Goal: Task Accomplishment & Management: Use online tool/utility

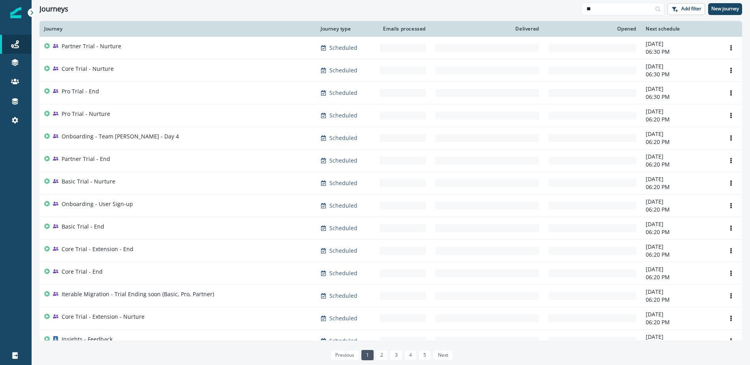
type input "**"
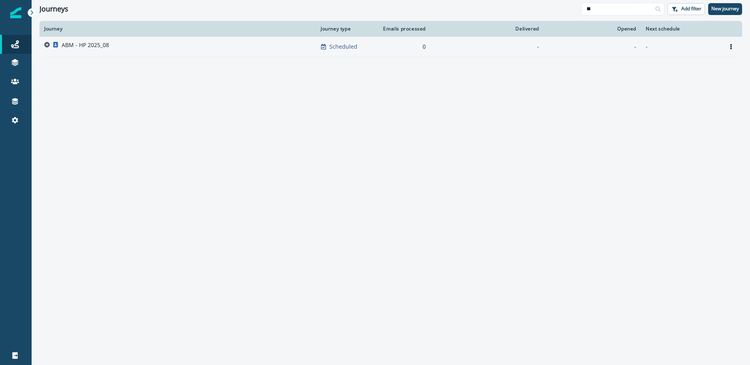
click at [81, 47] on p "ABM - HP 2025_08" at bounding box center [85, 45] width 47 height 8
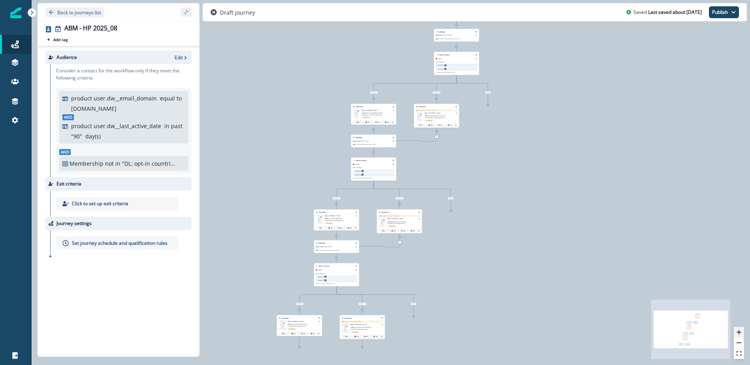
click at [739, 331] on icon "zoom in" at bounding box center [739, 331] width 5 height 5
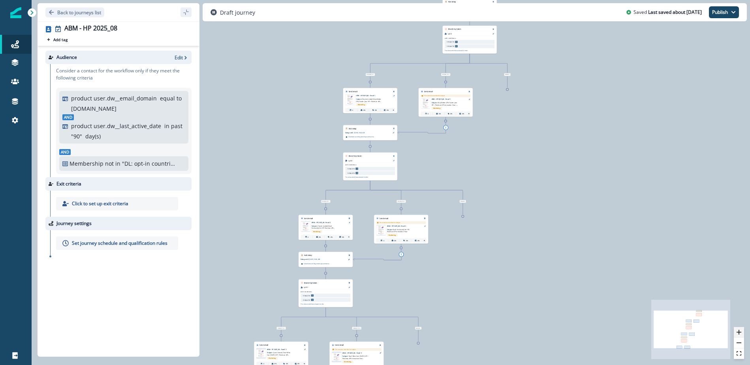
click at [739, 331] on icon "zoom in" at bounding box center [739, 331] width 5 height 5
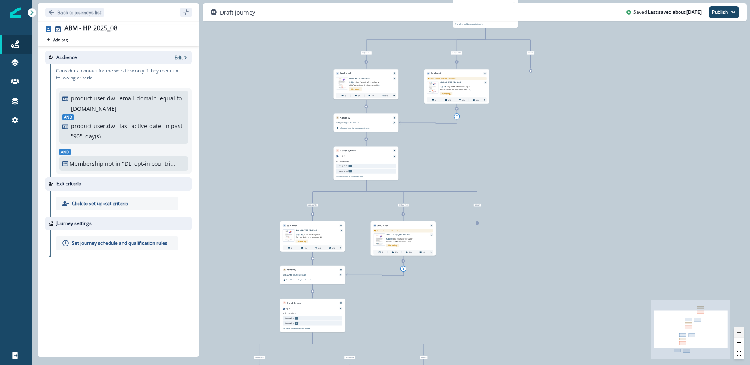
click at [739, 331] on icon "zoom in" at bounding box center [739, 331] width 5 height 5
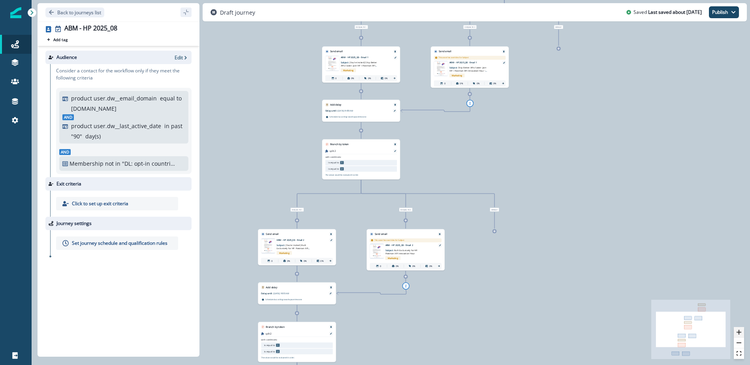
click at [739, 331] on icon "zoom in" at bounding box center [739, 331] width 5 height 5
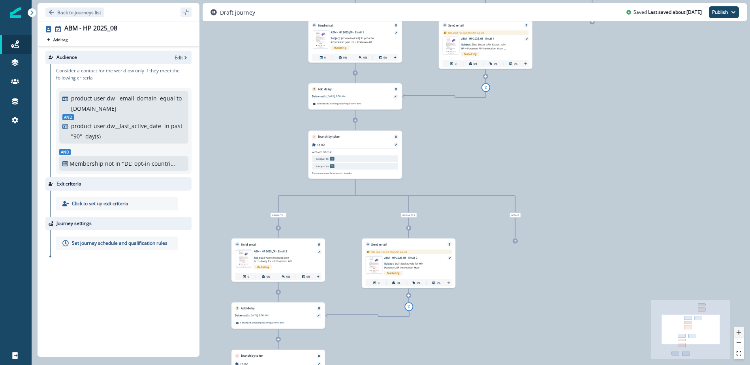
click at [739, 331] on icon "zoom in" at bounding box center [739, 331] width 5 height 5
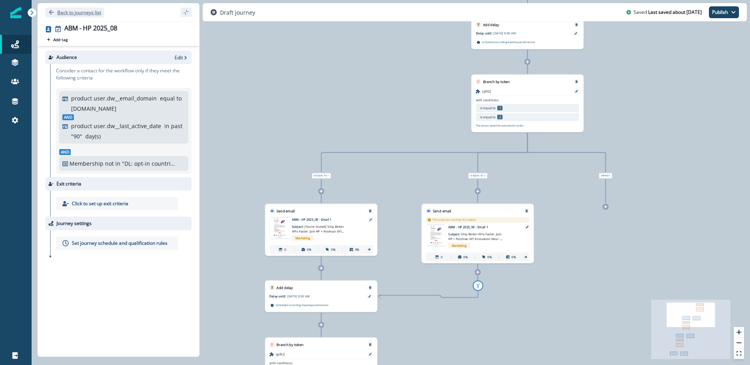
click at [49, 13] on icon "Go back" at bounding box center [52, 12] width 6 height 6
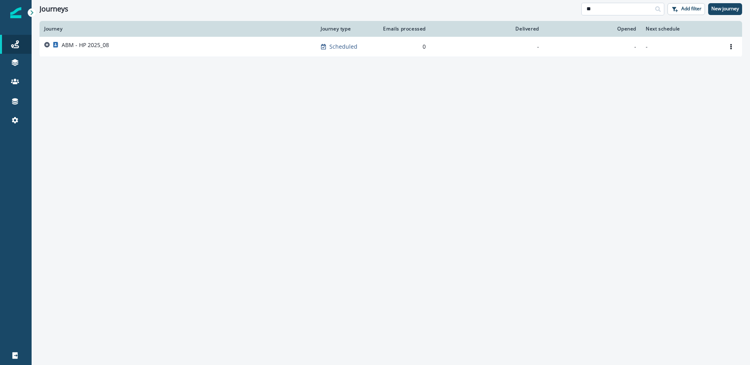
click at [596, 11] on input "**" at bounding box center [622, 9] width 83 height 13
type input "***"
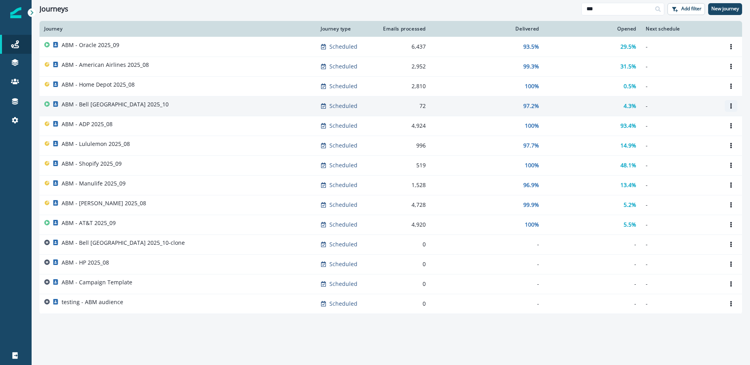
click at [733, 104] on icon "Options" at bounding box center [731, 106] width 6 height 6
click at [673, 126] on button "Clone" at bounding box center [693, 124] width 88 height 13
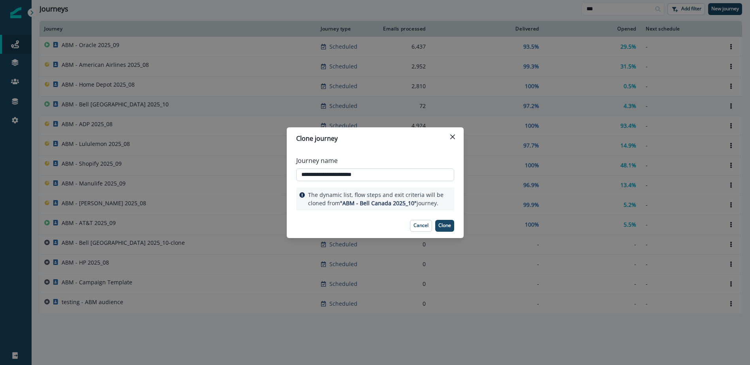
drag, startPoint x: 348, startPoint y: 173, endPoint x: 318, endPoint y: 173, distance: 29.2
click at [318, 173] on input "**********" at bounding box center [375, 174] width 158 height 13
type input "**********"
click at [440, 226] on p "Clone" at bounding box center [444, 225] width 13 height 6
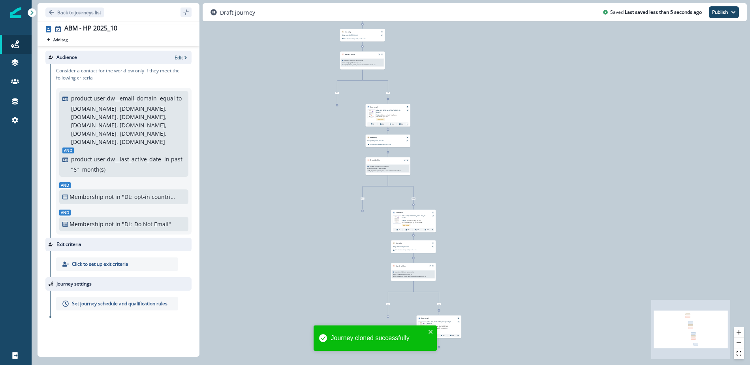
click at [117, 113] on p "[DOMAIN_NAME], [DOMAIN_NAME], [DOMAIN_NAME], [DOMAIN_NAME], [DOMAIN_NAME], [DOM…" at bounding box center [127, 124] width 112 height 41
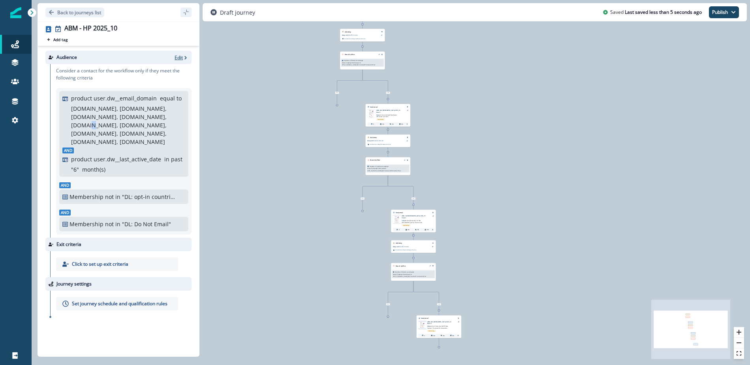
click at [179, 56] on p "Edit" at bounding box center [179, 57] width 8 height 7
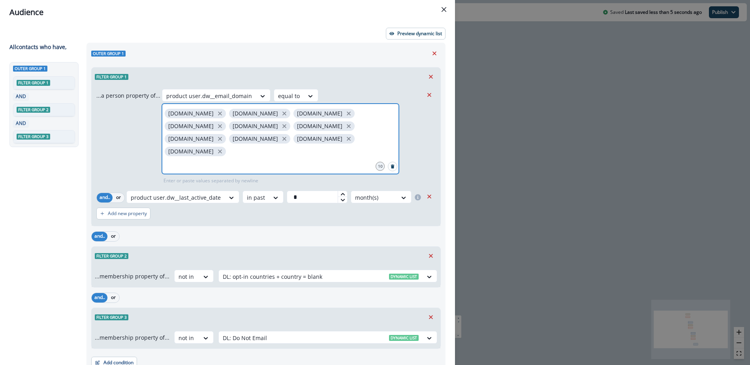
drag, startPoint x: 297, startPoint y: 142, endPoint x: 173, endPoint y: 117, distance: 126.6
click at [144, 116] on div "...a person property of... product user.dw__email_domain equal to bce.ca bellme…" at bounding box center [259, 136] width 327 height 95
drag, startPoint x: 285, startPoint y: 138, endPoint x: 280, endPoint y: 138, distance: 5.1
click at [224, 148] on icon "close" at bounding box center [219, 151] width 7 height 7
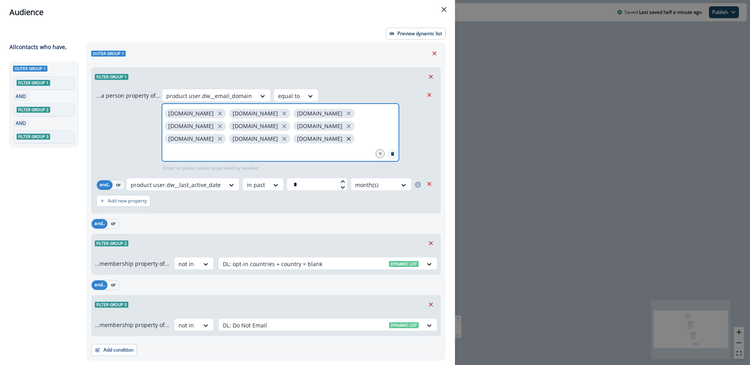
click at [347, 138] on icon "close" at bounding box center [349, 139] width 4 height 4
click at [281, 128] on icon "close" at bounding box center [284, 125] width 7 height 7
click at [216, 113] on icon "close" at bounding box center [219, 113] width 7 height 7
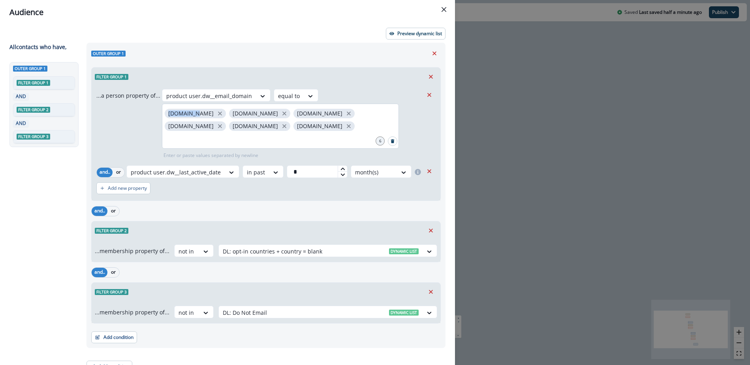
click at [190, 114] on p "bellmedia.ca" at bounding box center [190, 113] width 45 height 7
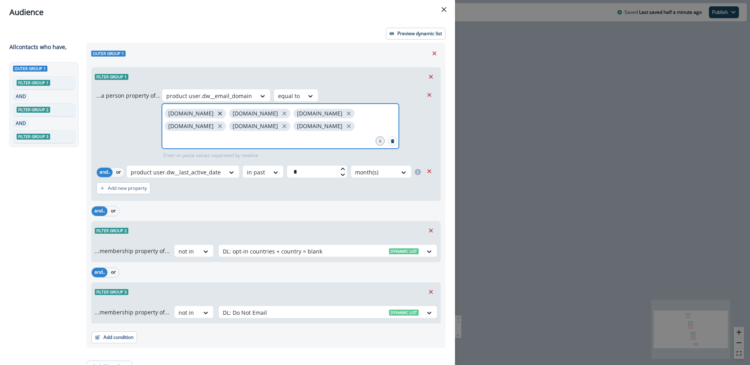
click at [218, 113] on icon "close" at bounding box center [220, 113] width 4 height 4
click at [218, 112] on icon "close" at bounding box center [220, 113] width 4 height 4
click at [216, 113] on icon "close" at bounding box center [219, 113] width 7 height 7
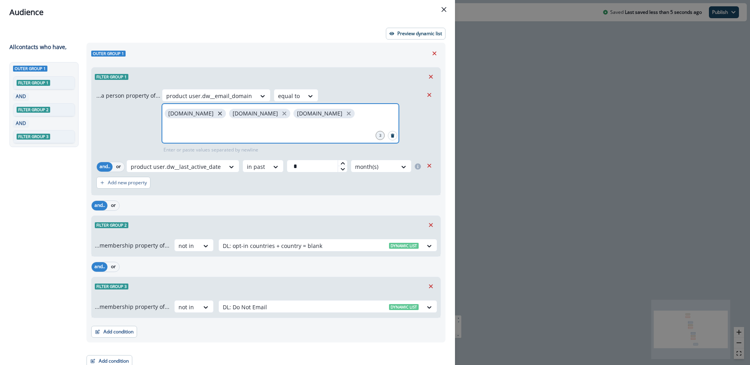
click at [218, 113] on icon "close" at bounding box center [220, 113] width 4 height 4
click at [216, 113] on icon "close" at bounding box center [219, 113] width 7 height 7
click at [193, 115] on input "text" at bounding box center [280, 113] width 235 height 16
type input "******"
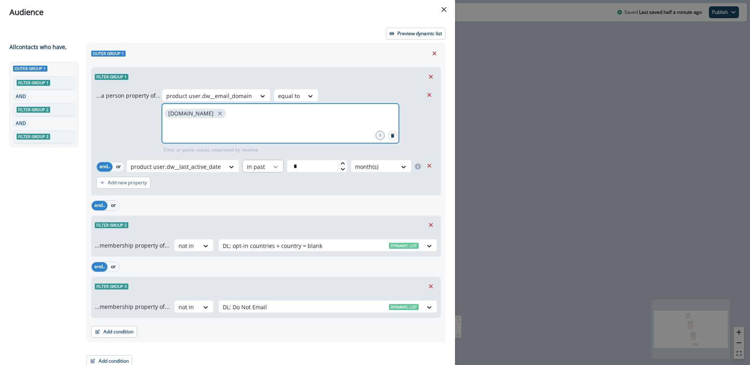
scroll to position [5, 0]
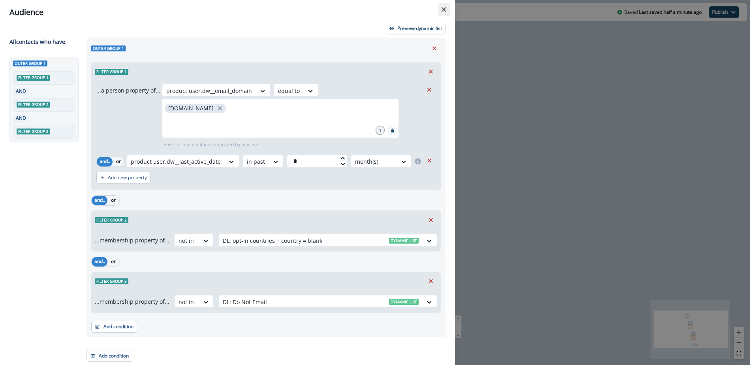
click at [445, 10] on icon "Close" at bounding box center [444, 9] width 5 height 5
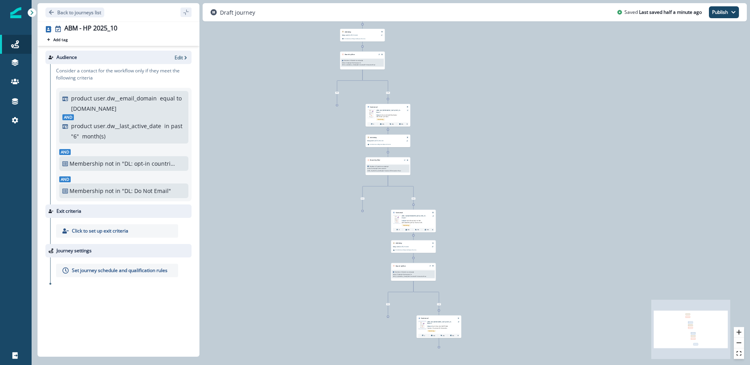
drag, startPoint x: 738, startPoint y: 332, endPoint x: 567, endPoint y: 267, distance: 182.9
click at [738, 332] on icon "zoom in" at bounding box center [739, 331] width 5 height 5
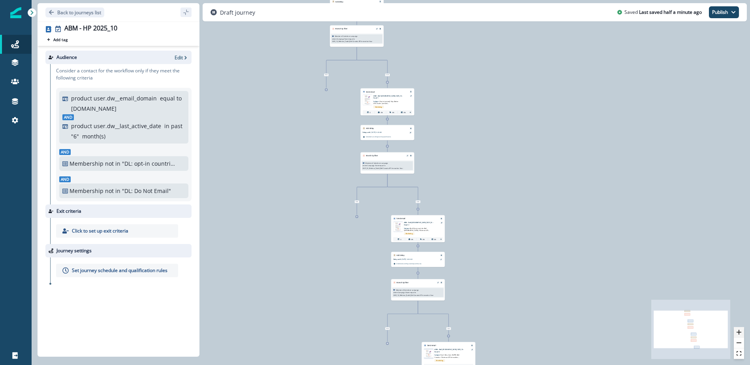
click at [736, 327] on button "zoom in" at bounding box center [739, 332] width 10 height 11
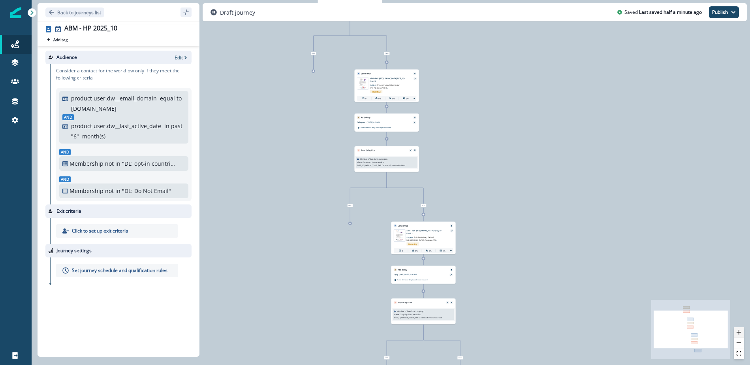
click at [736, 327] on button "zoom in" at bounding box center [739, 332] width 10 height 11
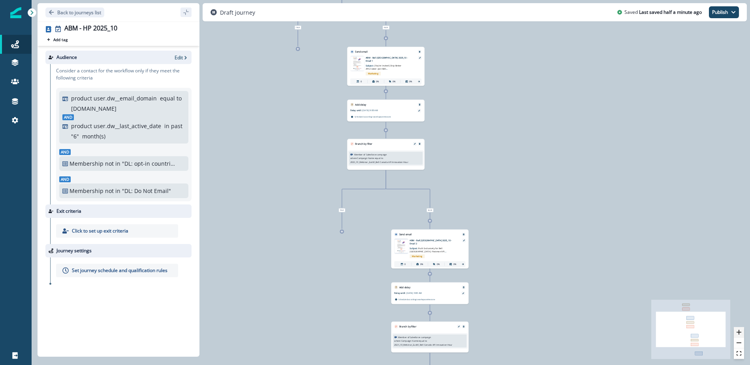
click at [736, 327] on button "zoom in" at bounding box center [739, 332] width 10 height 11
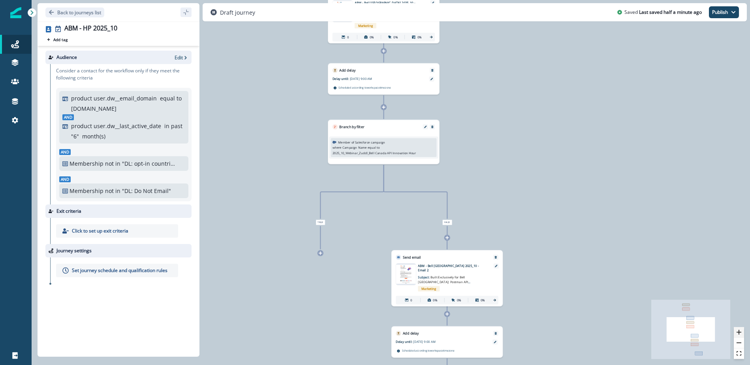
click at [736, 327] on button "zoom in" at bounding box center [739, 332] width 10 height 11
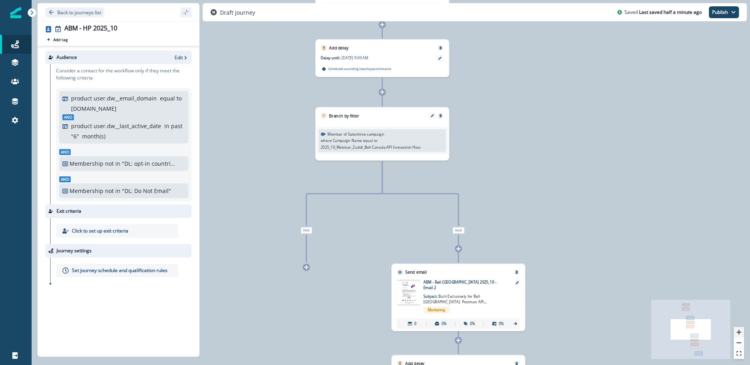
click at [736, 327] on button "zoom in" at bounding box center [739, 332] width 10 height 11
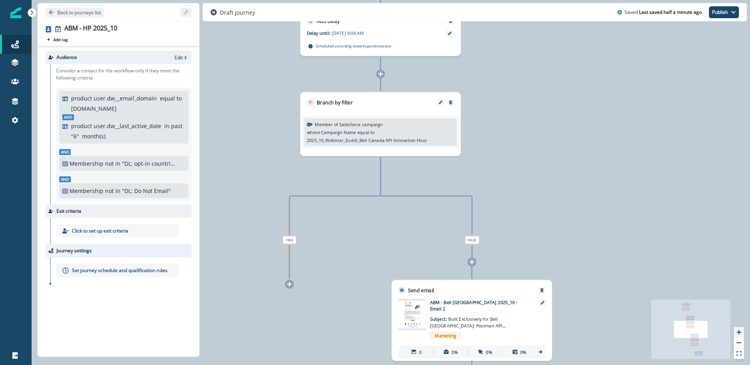
click at [736, 327] on button "zoom in" at bounding box center [739, 332] width 10 height 11
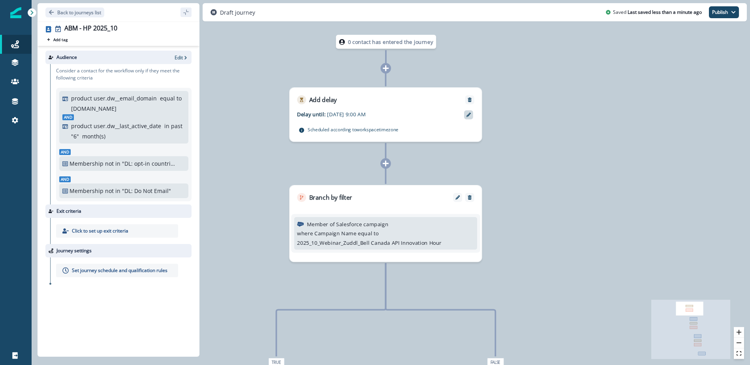
click at [466, 115] on icon at bounding box center [468, 115] width 4 height 4
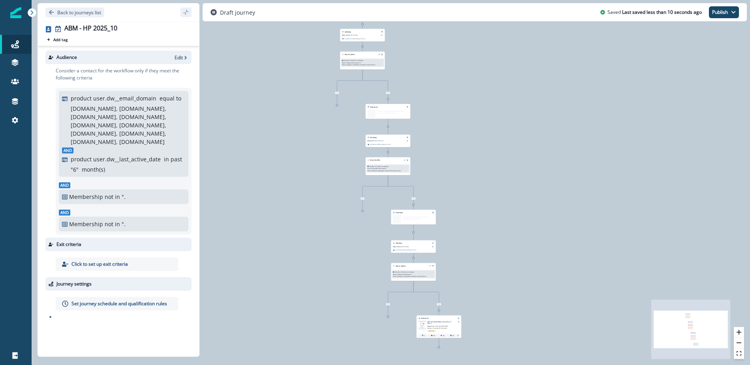
click at [51, 11] on icon "Go back" at bounding box center [51, 12] width 5 height 5
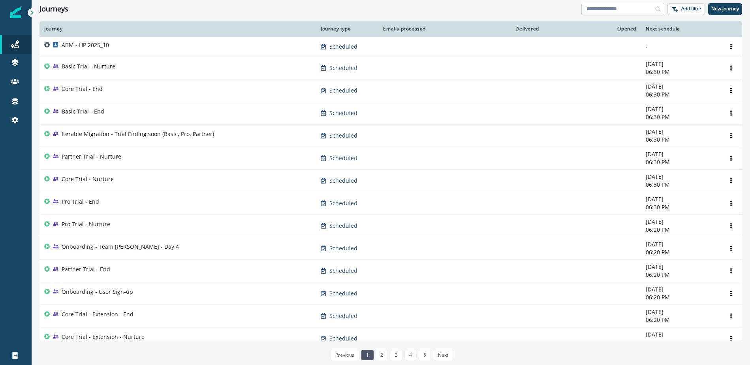
click at [610, 5] on input at bounding box center [622, 9] width 83 height 13
type input "**"
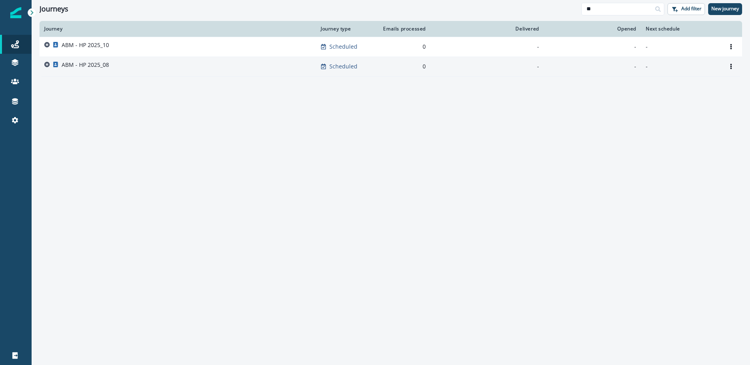
click at [92, 63] on p "ABM - HP 2025_08" at bounding box center [85, 65] width 47 height 8
